Goal: Information Seeking & Learning: Learn about a topic

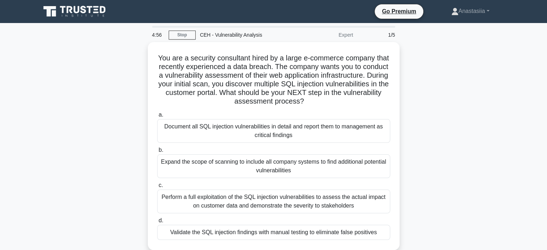
click at [51, 102] on div "You are a security consultant hired by a large e-commerce company that recently…" at bounding box center [273, 150] width 475 height 216
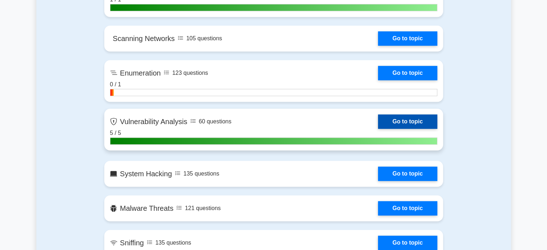
scroll to position [594, 0]
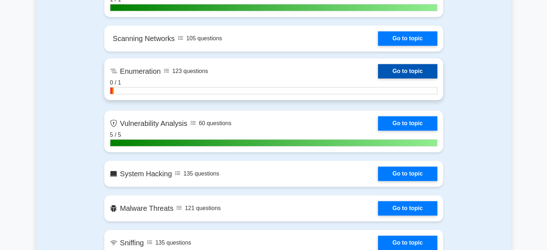
click at [378, 78] on link "Go to topic" at bounding box center [407, 71] width 59 height 14
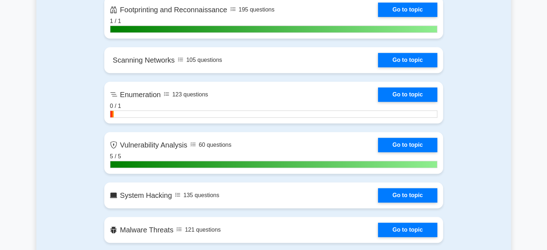
scroll to position [573, 0]
